Goal: Task Accomplishment & Management: Manage account settings

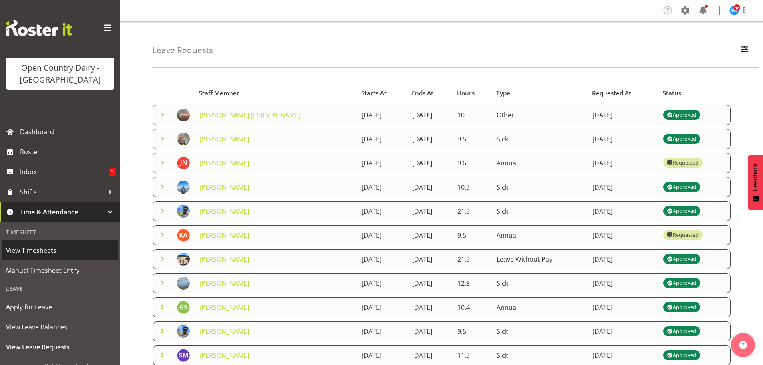
click at [30, 252] on span "View Timesheets" at bounding box center [60, 250] width 108 height 12
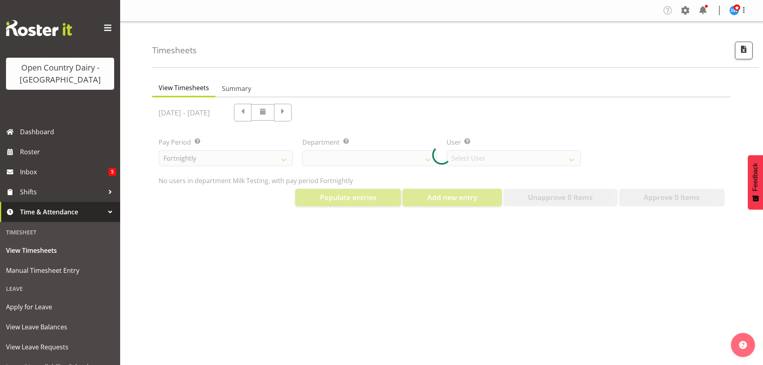
select select "733"
select select "7414"
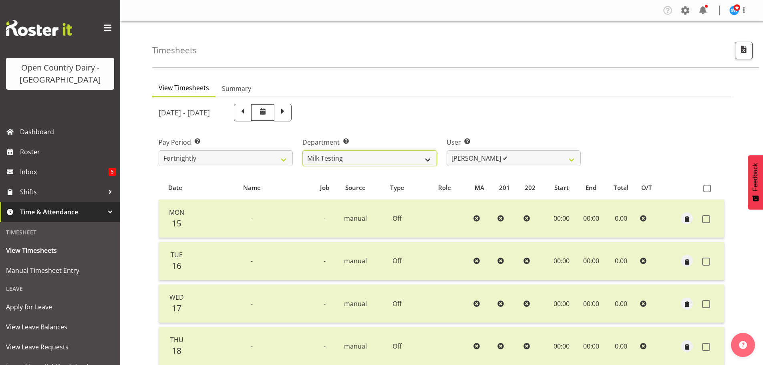
drag, startPoint x: 426, startPoint y: 161, endPoint x: 416, endPoint y: 166, distance: 11.7
click at [426, 161] on select "701 702 703 704 705 706 707 708 709 710 711 712 713 714 715 716 717 718 719 720" at bounding box center [369, 158] width 134 height 16
select select "880"
click at [302, 150] on select "701 702 703 704 705 706 707 708 709 710 711 712 713 714 715 716 717 718 719 720" at bounding box center [369, 158] width 134 height 16
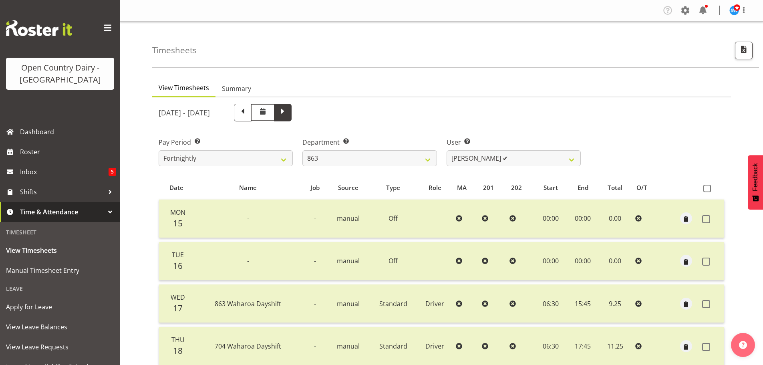
click at [288, 114] on span at bounding box center [282, 111] width 10 height 10
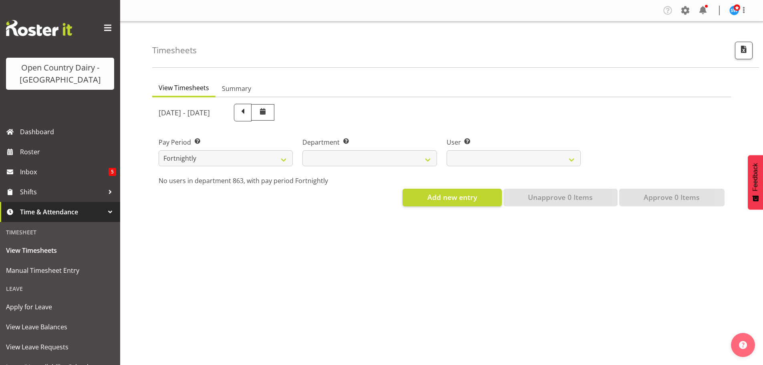
select select
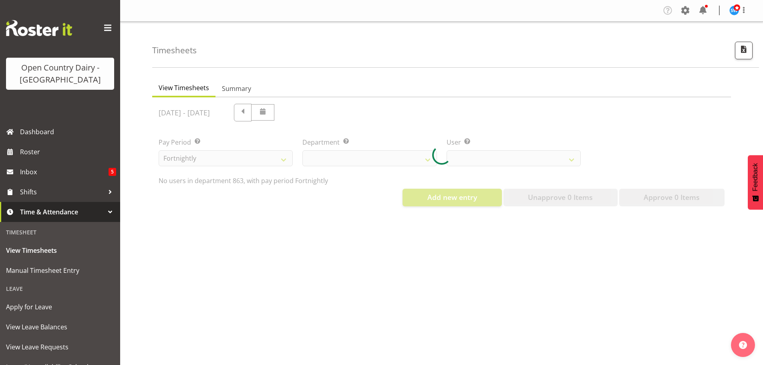
select select "880"
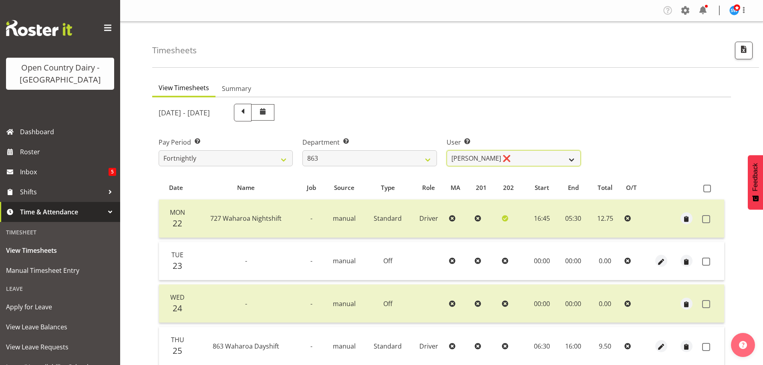
click at [490, 160] on select "[PERSON_NAME] ❌ [PERSON_NAME] ❌ [PERSON_NAME] ❌ [PERSON_NAME] ❌" at bounding box center [513, 158] width 134 height 16
click at [446, 150] on select "[PERSON_NAME] ❌ [PERSON_NAME] ❌ [PERSON_NAME] ❌ [PERSON_NAME] ❌" at bounding box center [513, 158] width 134 height 16
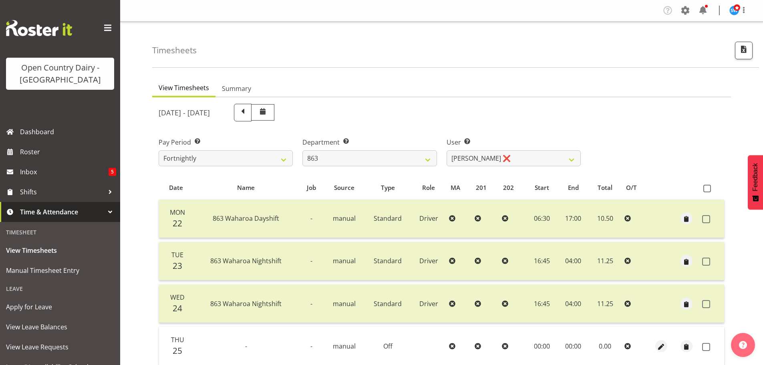
click at [472, 158] on div at bounding box center [441, 321] width 579 height 448
click at [472, 159] on select "[PERSON_NAME] ❌ [PERSON_NAME] ❌ [PERSON_NAME] ❌ [PERSON_NAME] ❌" at bounding box center [513, 158] width 134 height 16
select select "11250"
click at [446, 150] on select "[PERSON_NAME] ❌ [PERSON_NAME] ❌ [PERSON_NAME] ❌ [PERSON_NAME] ❌" at bounding box center [513, 158] width 134 height 16
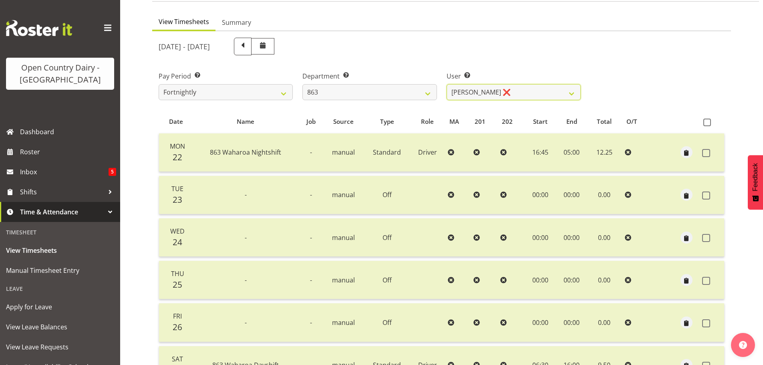
scroll to position [192, 0]
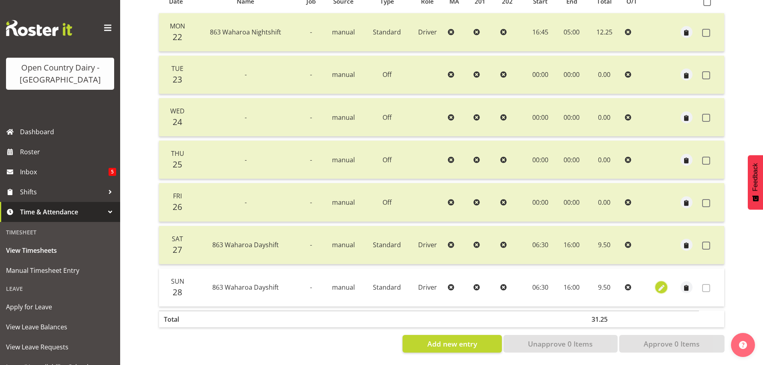
click at [661, 283] on span "button" at bounding box center [661, 287] width 9 height 9
select select "Standard"
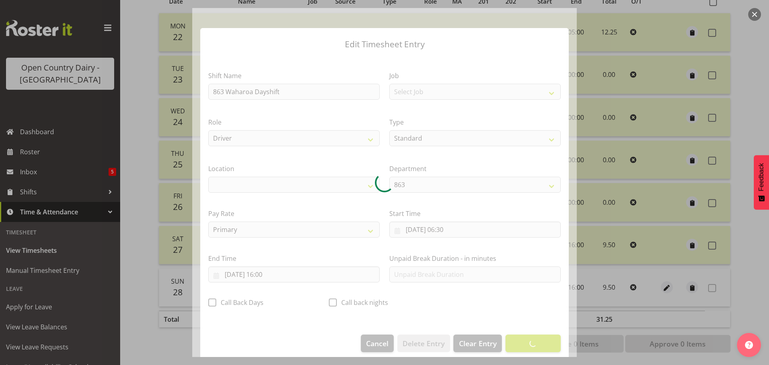
select select "1054"
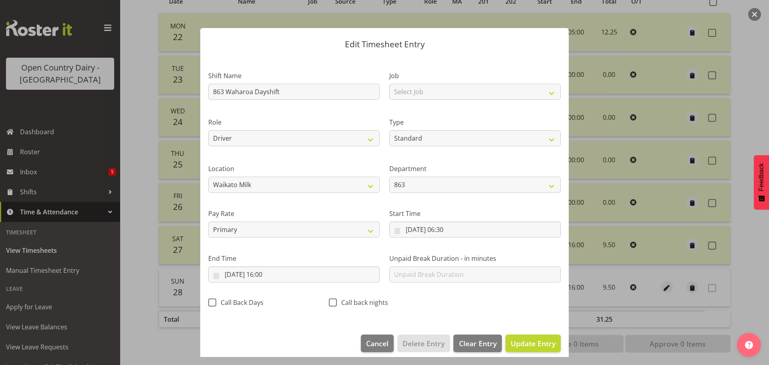
click at [750, 278] on div at bounding box center [384, 182] width 769 height 365
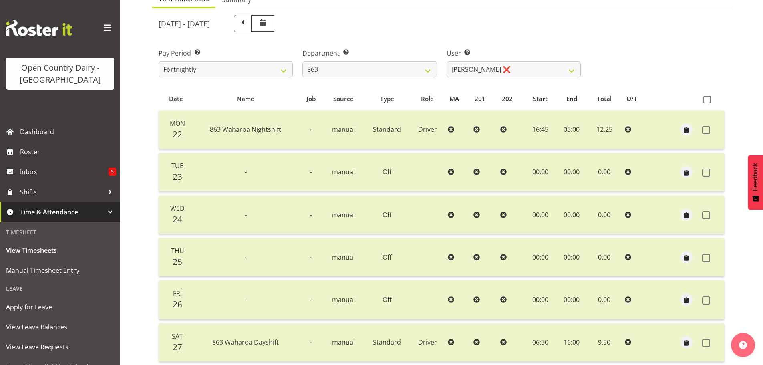
scroll to position [0, 0]
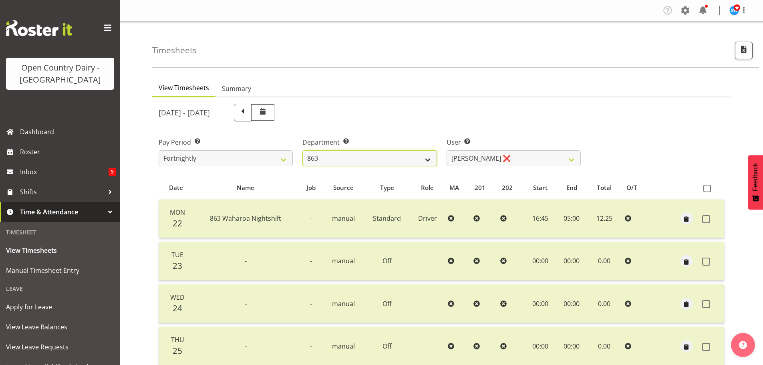
click at [413, 157] on select "701 702 703 704 705 706 707 708 709 710 711 712 713 714 715 716 717 718 719 720" at bounding box center [369, 158] width 134 height 16
select select "763"
click at [302, 150] on select "701 702 703 704 705 706 707 708 709 710 711 712 713 714 715 716 717 718 719 720" at bounding box center [369, 158] width 134 height 16
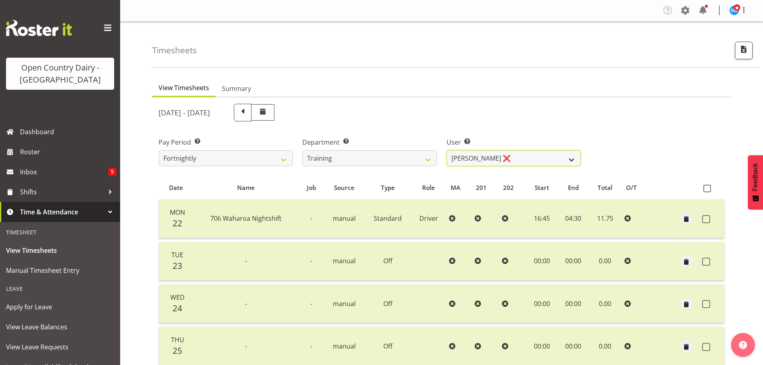
click at [506, 158] on select "[PERSON_NAME] ❌ [PERSON_NAME] ❌ [PERSON_NAME] ❌ [PERSON_NAME] ❌ [PERSON_NAME] ❌…" at bounding box center [513, 158] width 134 height 16
select select "11919"
click at [446, 150] on select "[PERSON_NAME] ❌ [PERSON_NAME] ❌ [PERSON_NAME] ❌ [PERSON_NAME] ❌ [PERSON_NAME] ❌…" at bounding box center [513, 158] width 134 height 16
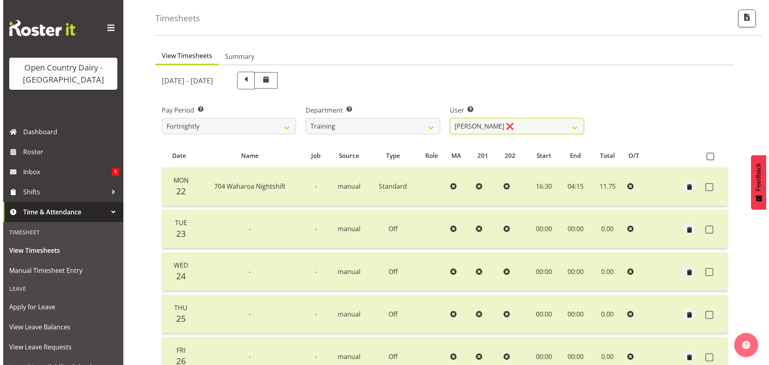
scroll to position [152, 0]
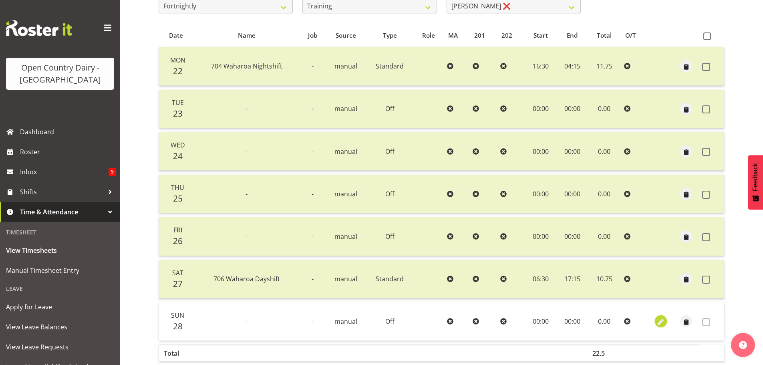
click at [657, 317] on span "button" at bounding box center [660, 321] width 9 height 9
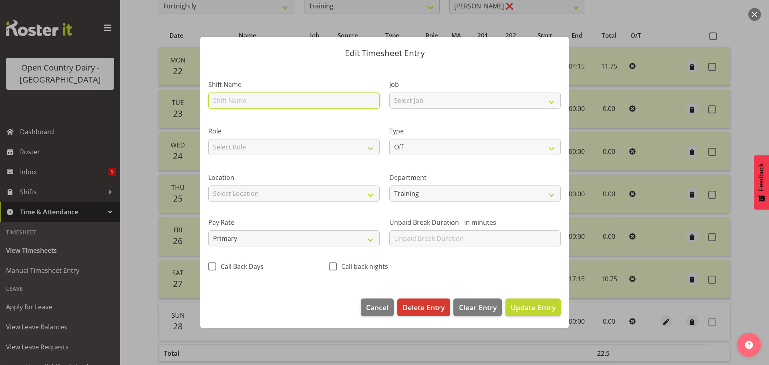
click at [245, 100] on input "text" at bounding box center [293, 100] width 171 height 16
type input "706 Waharoa Dayshift"
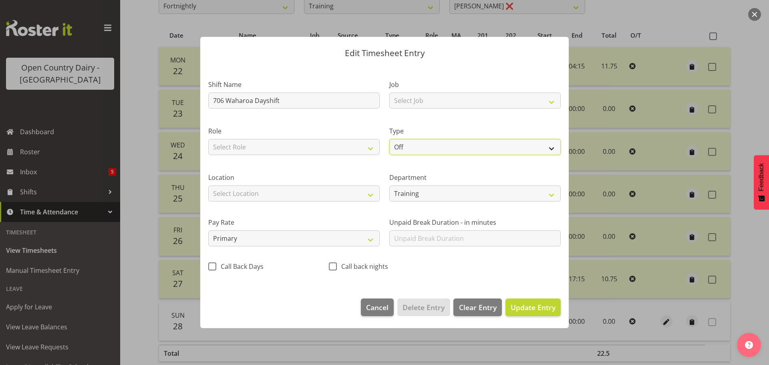
click at [408, 150] on select "Off Standard Public Holiday Public Holiday (Worked) Day In Lieu Annual Leave Si…" at bounding box center [474, 147] width 171 height 16
select select "Standard"
click at [389, 139] on select "Off Standard Public Holiday Public Holiday (Worked) Day In Lieu Annual Leave Si…" at bounding box center [474, 147] width 171 height 16
select select "8"
select select "2025"
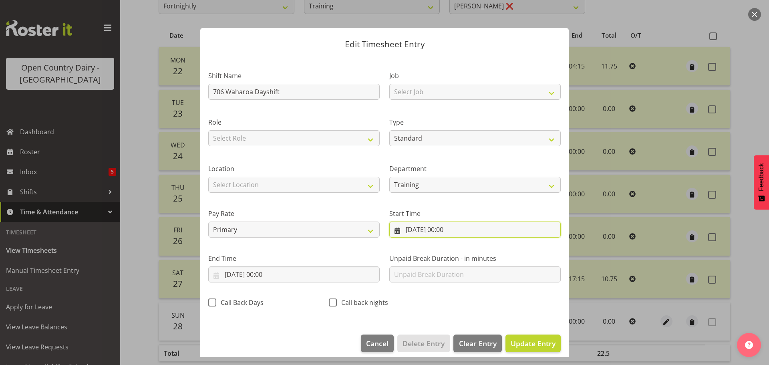
click at [420, 231] on input "[DATE] 00:00" at bounding box center [474, 229] width 171 height 16
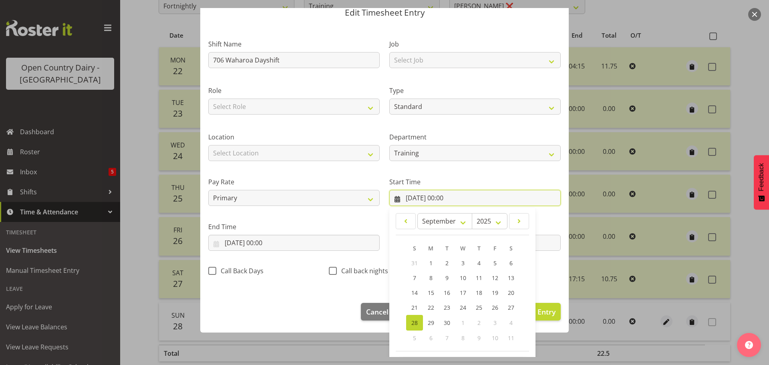
scroll to position [64, 0]
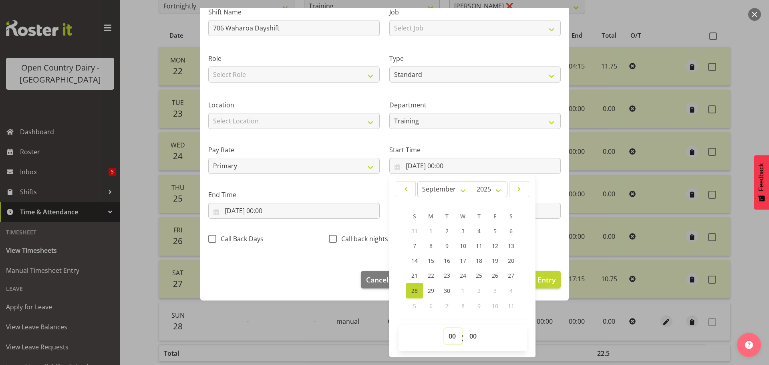
click at [453, 338] on select "00 01 02 03 04 05 06 07 08 09 10 11 12 13 14 15 16 17 18 19 20 21 22 23" at bounding box center [453, 336] width 18 height 16
select select "6"
click at [444, 328] on select "00 01 02 03 04 05 06 07 08 09 10 11 12 13 14 15 16 17 18 19 20 21 22 23" at bounding box center [453, 336] width 18 height 16
type input "[DATE] 06:00"
click at [472, 335] on select "00 01 02 03 04 05 06 07 08 09 10 11 12 13 14 15 16 17 18 19 20 21 22 23 24 25 2…" at bounding box center [474, 336] width 18 height 16
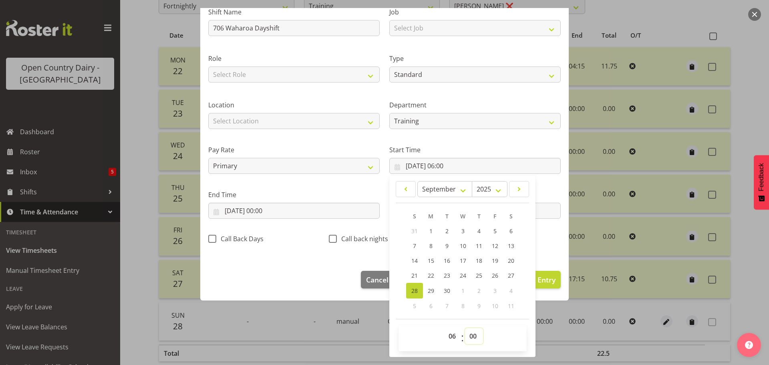
select select "30"
click at [465, 328] on select "00 01 02 03 04 05 06 07 08 09 10 11 12 13 14 15 16 17 18 19 20 21 22 23 24 25 2…" at bounding box center [474, 336] width 18 height 16
type input "[DATE] 06:30"
click at [263, 208] on input "[DATE] 00:00" at bounding box center [293, 211] width 171 height 16
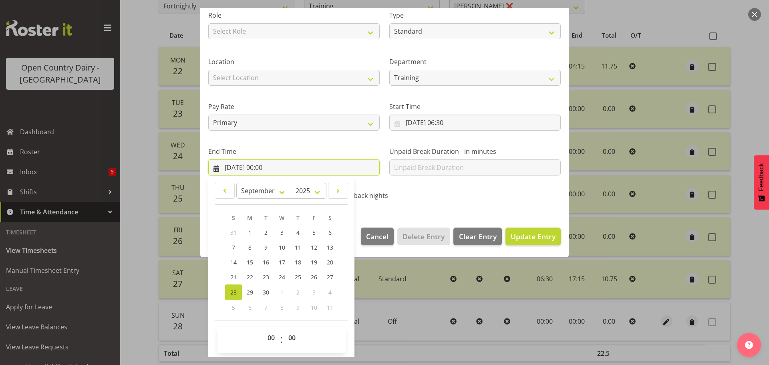
scroll to position [108, 0]
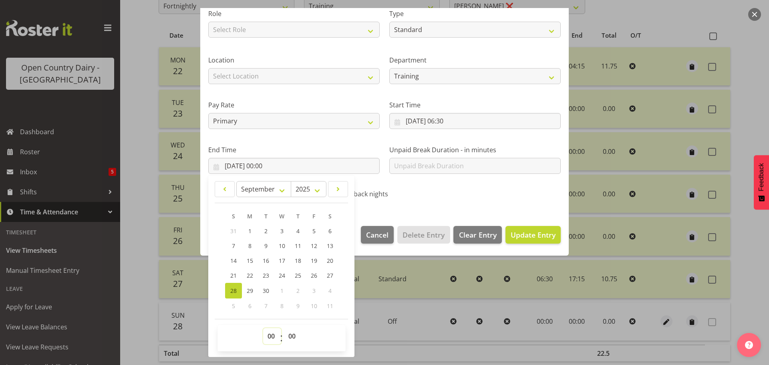
click at [267, 335] on select "00 01 02 03 04 05 06 07 08 09 10 11 12 13 14 15 16 17 18 19 20 21 22 23" at bounding box center [272, 336] width 18 height 16
select select "17"
click at [263, 328] on select "00 01 02 03 04 05 06 07 08 09 10 11 12 13 14 15 16 17 18 19 20 21 22 23" at bounding box center [272, 336] width 18 height 16
type input "[DATE] 17:00"
click at [289, 333] on select "00 01 02 03 04 05 06 07 08 09 10 11 12 13 14 15 16 17 18 19 20 21 22 23 24 25 2…" at bounding box center [293, 336] width 18 height 16
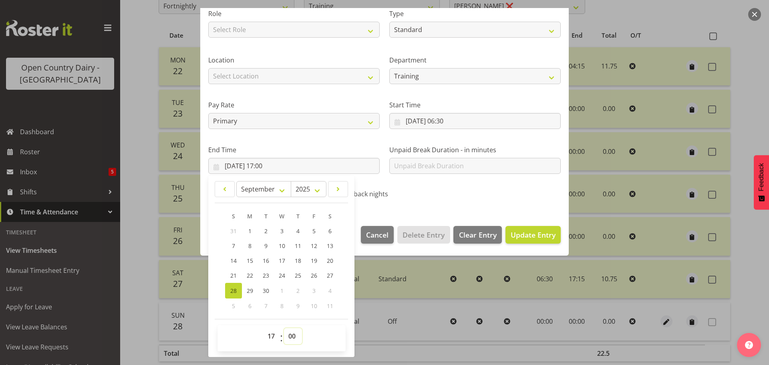
select select "15"
click at [284, 328] on select "00 01 02 03 04 05 06 07 08 09 10 11 12 13 14 15 16 17 18 19 20 21 22 23 24 25 2…" at bounding box center [293, 336] width 18 height 16
type input "[DATE] 17:15"
click at [512, 235] on span "Update Entry" at bounding box center [532, 235] width 45 height 10
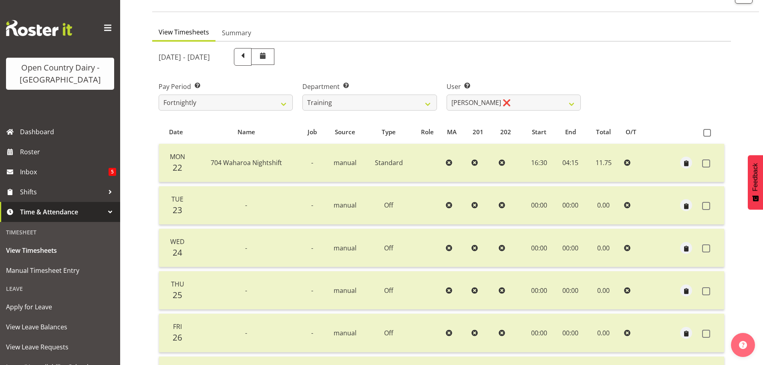
scroll to position [0, 0]
